Goal: Check status: Check status

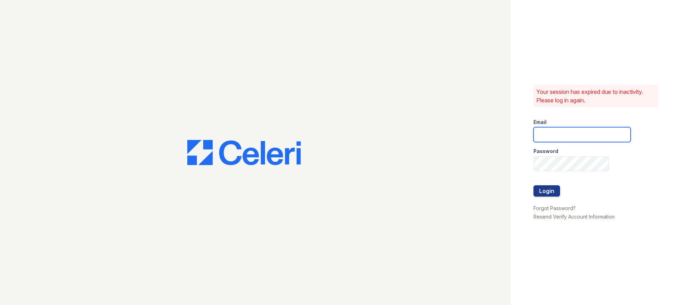
click at [576, 139] on input "email" at bounding box center [581, 134] width 97 height 15
type input "stewart@altavitapm.com"
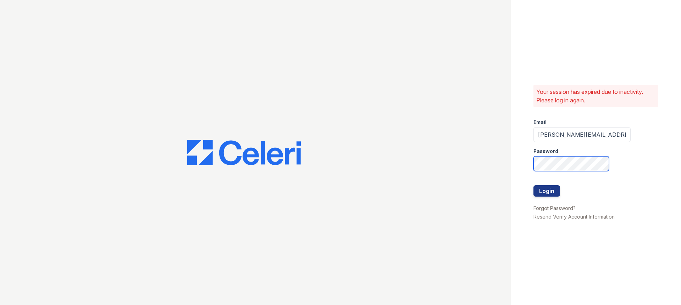
click at [533, 185] on button "Login" at bounding box center [546, 190] width 27 height 11
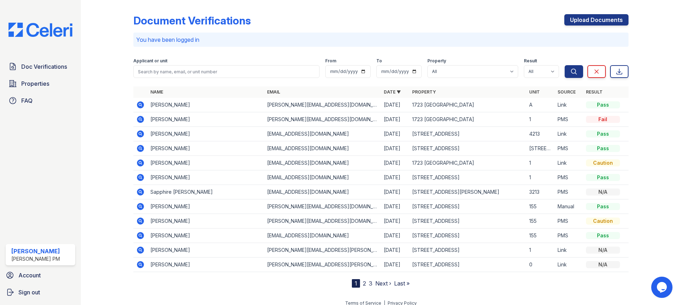
click at [592, 104] on div "Pass" at bounding box center [603, 104] width 34 height 7
click at [138, 105] on icon at bounding box center [140, 104] width 7 height 7
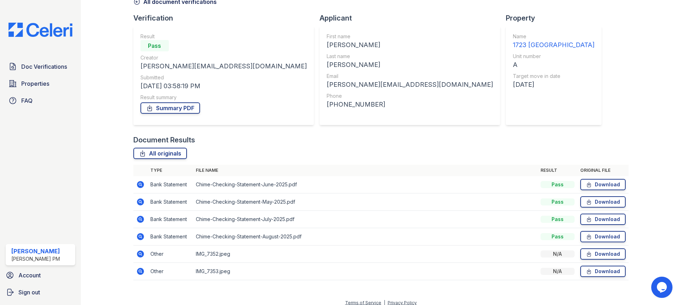
scroll to position [46, 0]
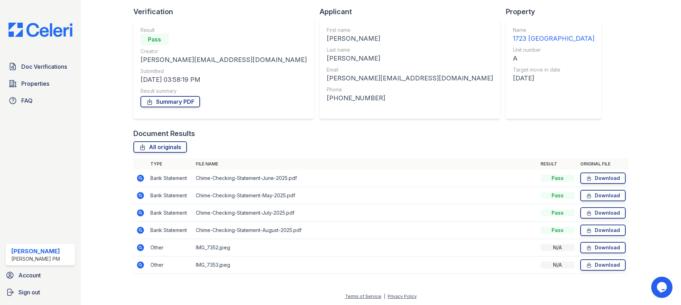
click at [140, 248] on icon at bounding box center [140, 248] width 9 height 9
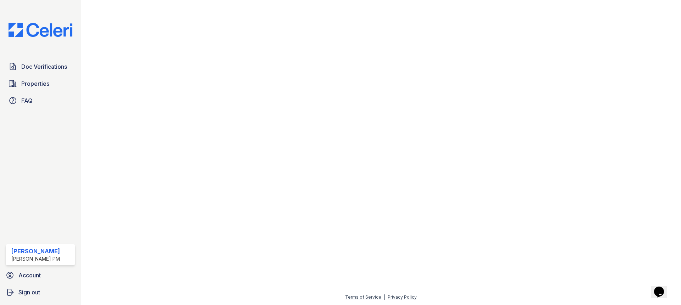
scroll to position [257, 0]
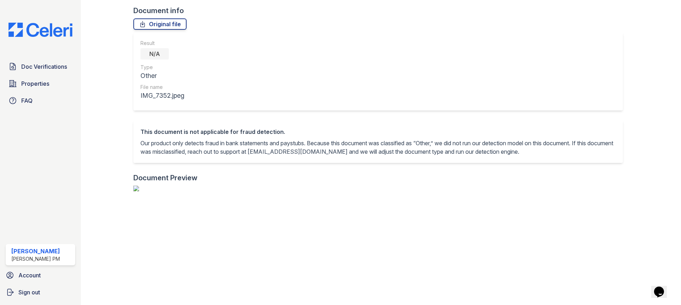
scroll to position [0, 0]
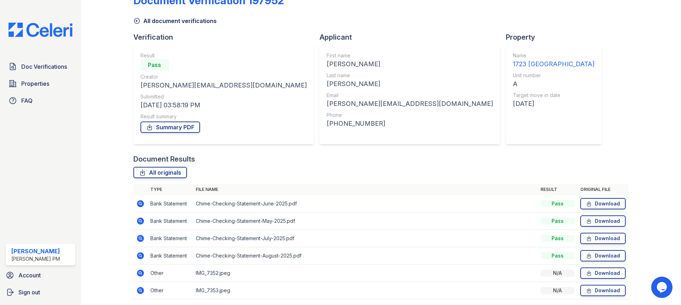
scroll to position [46, 0]
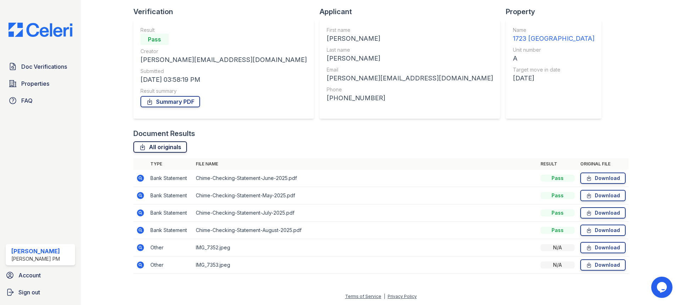
click at [171, 146] on link "All originals" at bounding box center [160, 146] width 54 height 11
click at [46, 67] on span "Doc Verifications" at bounding box center [44, 66] width 46 height 9
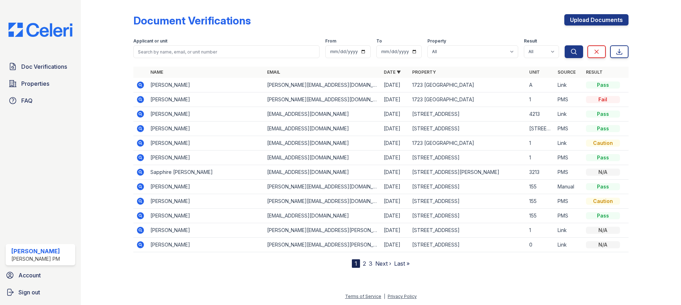
click at [142, 100] on icon at bounding box center [140, 99] width 7 height 7
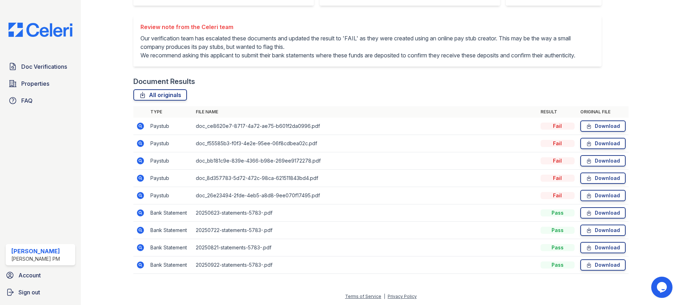
scroll to position [176, 0]
click at [154, 96] on link "All originals" at bounding box center [160, 94] width 54 height 11
click at [621, 70] on div "Document Verification 196633 All document verifications Verification Result Fai…" at bounding box center [380, 62] width 495 height 437
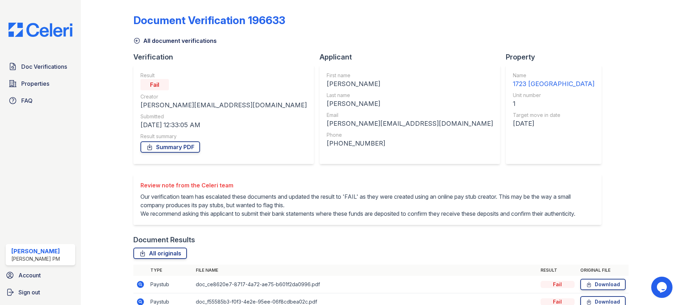
scroll to position [0, 0]
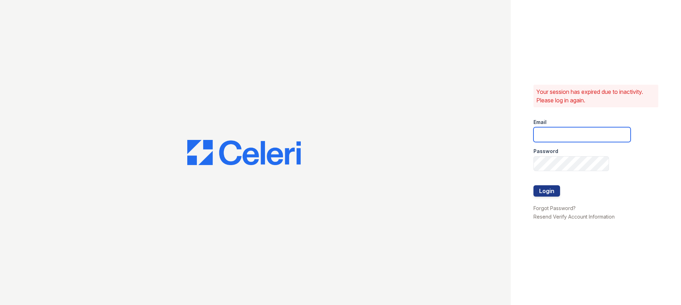
click at [551, 140] on input "email" at bounding box center [581, 134] width 97 height 15
type input "stewart@altavitapm.com"
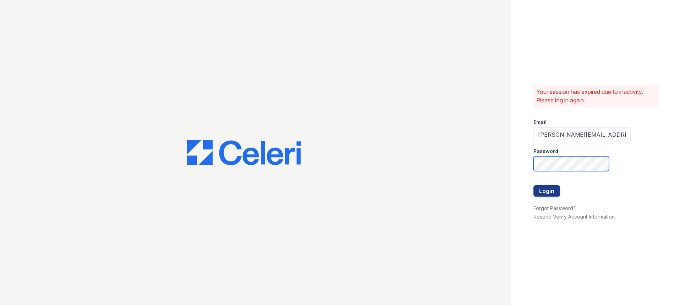
click at [533, 185] on button "Login" at bounding box center [546, 190] width 27 height 11
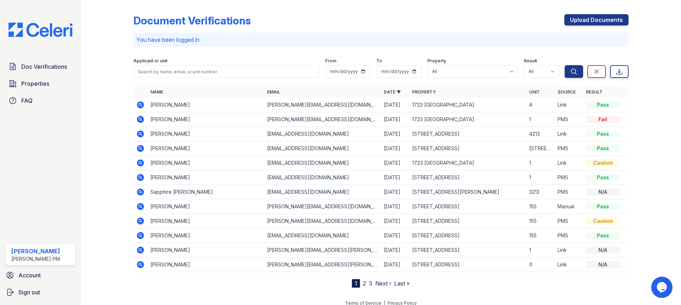
click at [81, 116] on div "Doc Verifications Properties FAQ [PERSON_NAME] [PERSON_NAME] PM Account Sign out" at bounding box center [40, 152] width 81 height 305
click at [142, 134] on icon at bounding box center [140, 134] width 7 height 7
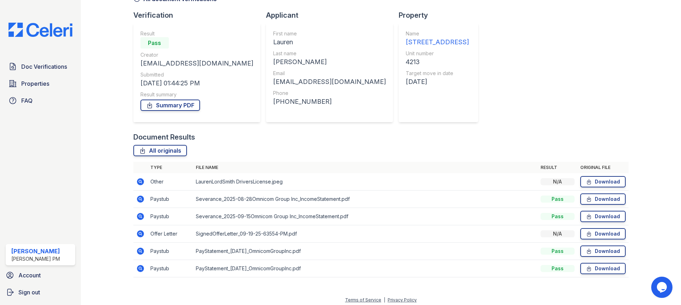
scroll to position [46, 0]
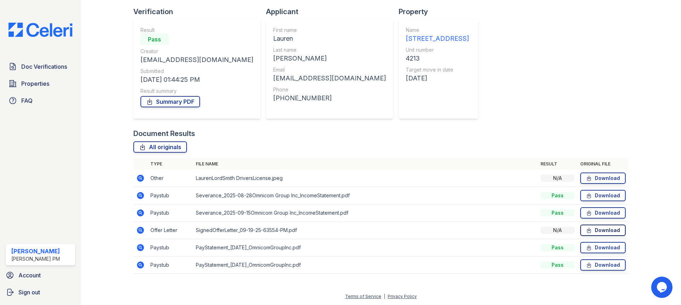
click at [608, 234] on link "Download" at bounding box center [602, 230] width 45 height 11
